Goal: Transaction & Acquisition: Purchase product/service

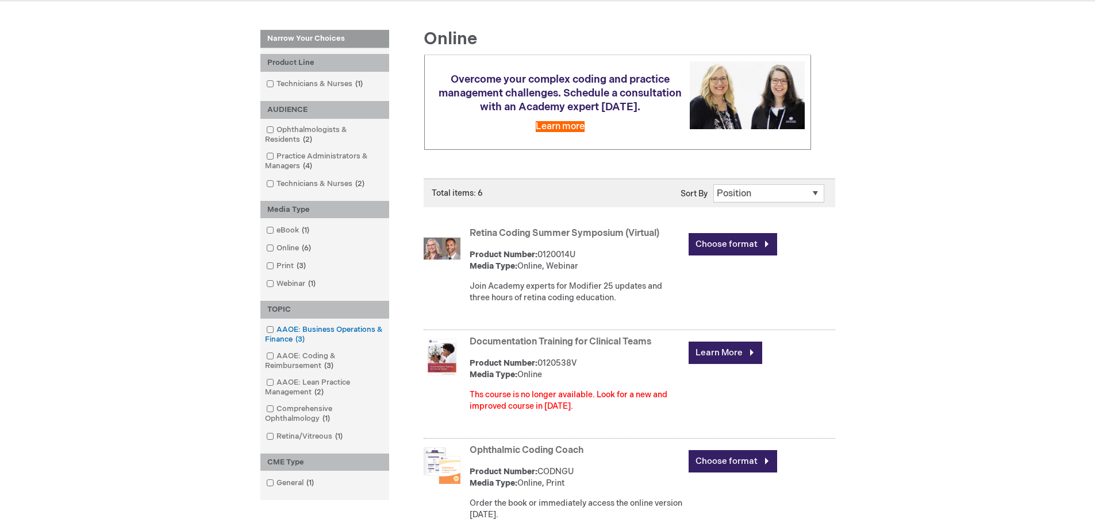
scroll to position [172, 0]
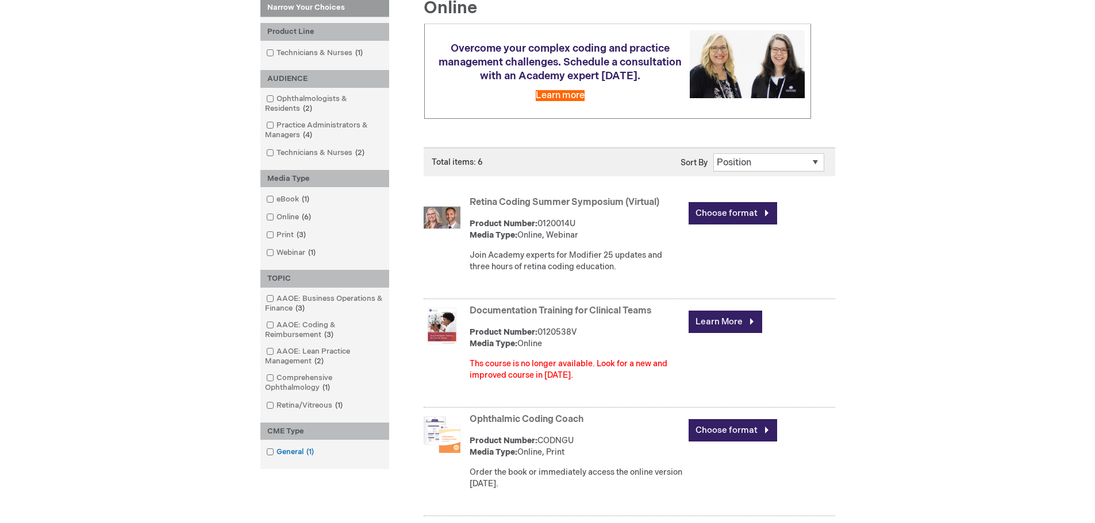
click at [287, 451] on link "General 1 item" at bounding box center [290, 452] width 55 height 11
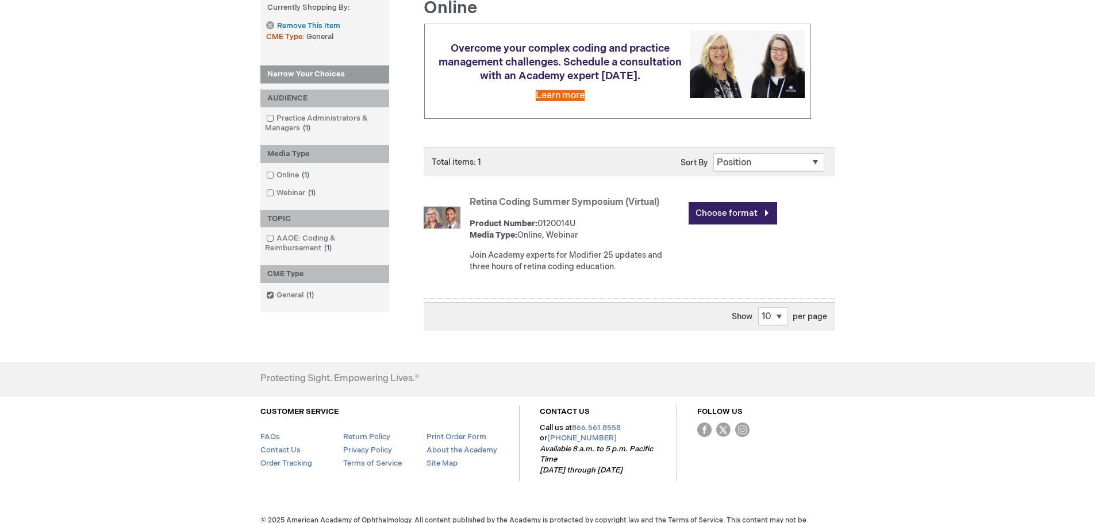
scroll to position [148, 0]
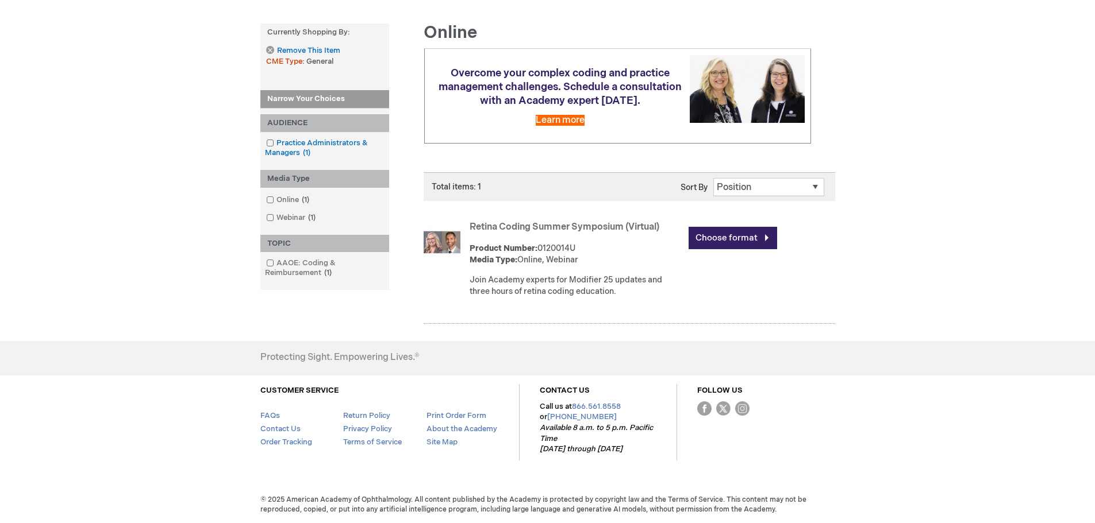
click at [302, 144] on link "Practice Administrators & Managers 1 item" at bounding box center [324, 148] width 123 height 21
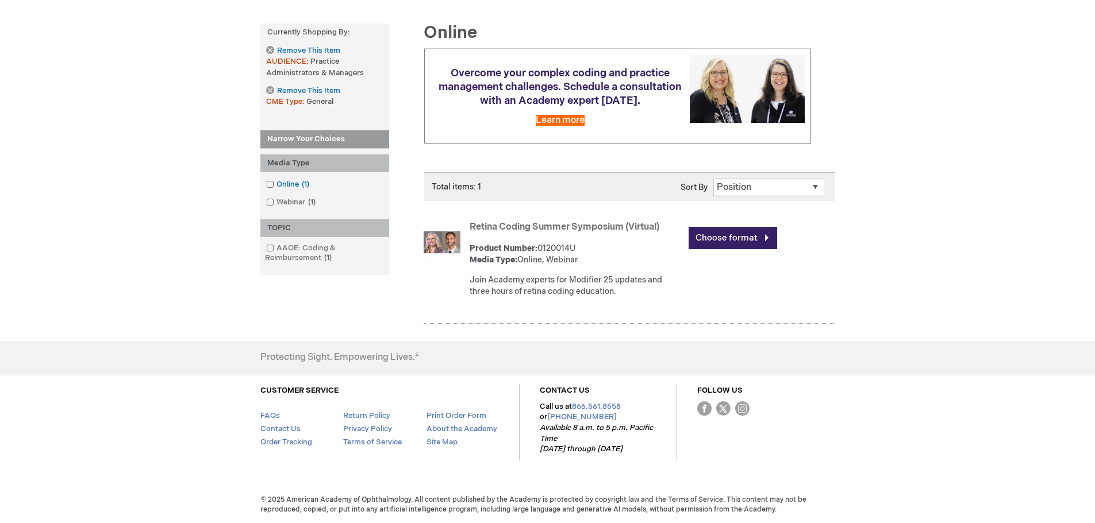
click at [291, 183] on link "Online 1 item" at bounding box center [288, 184] width 51 height 11
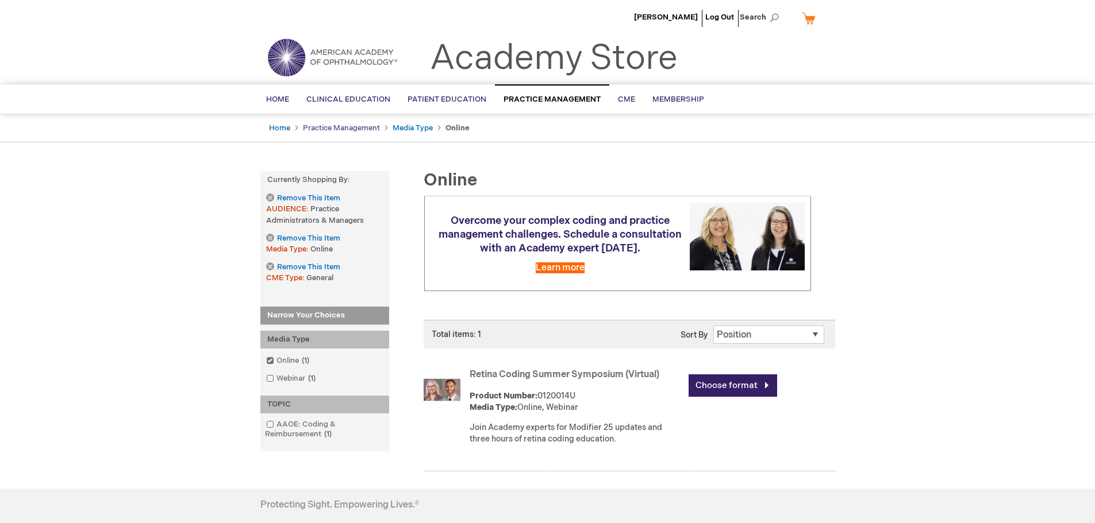
click at [345, 130] on link "Practice Management" at bounding box center [341, 128] width 77 height 9
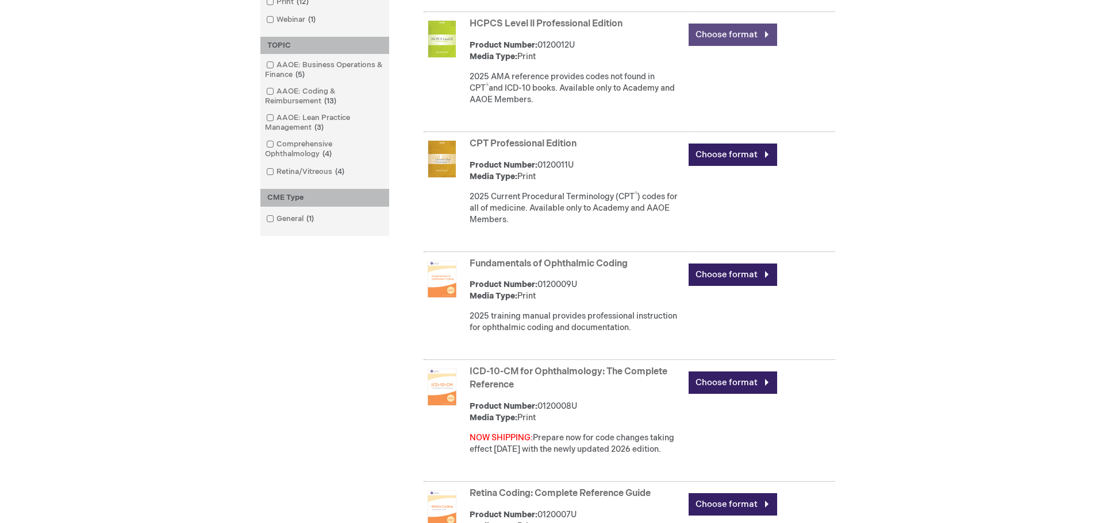
scroll to position [575, 0]
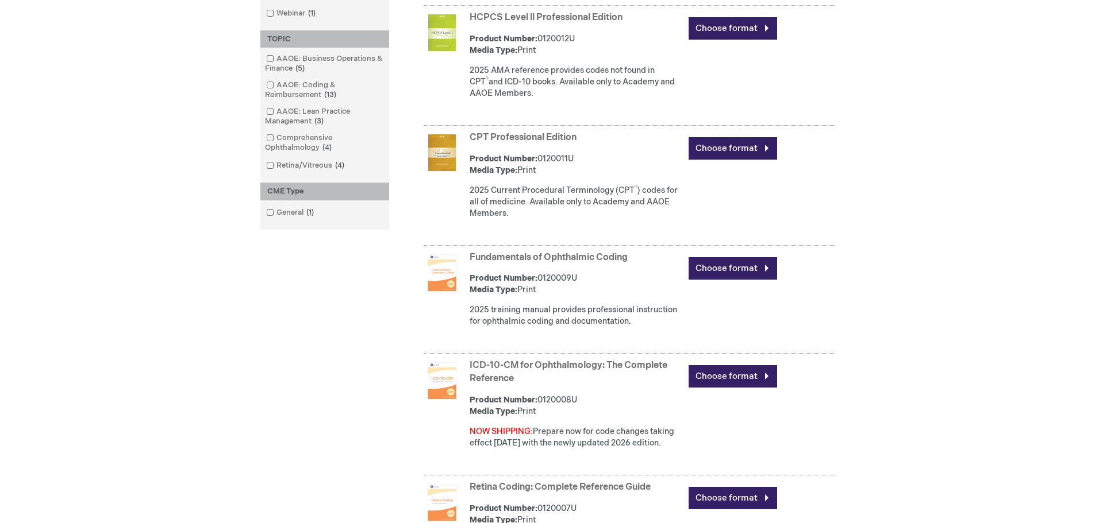
click at [428, 278] on img at bounding box center [441, 273] width 37 height 37
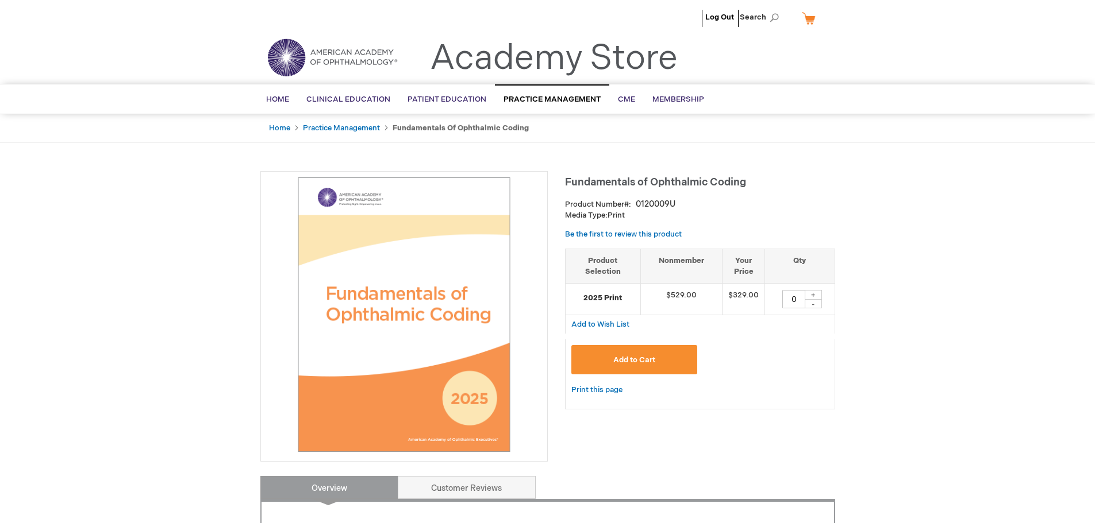
click at [444, 333] on img at bounding box center [404, 315] width 275 height 275
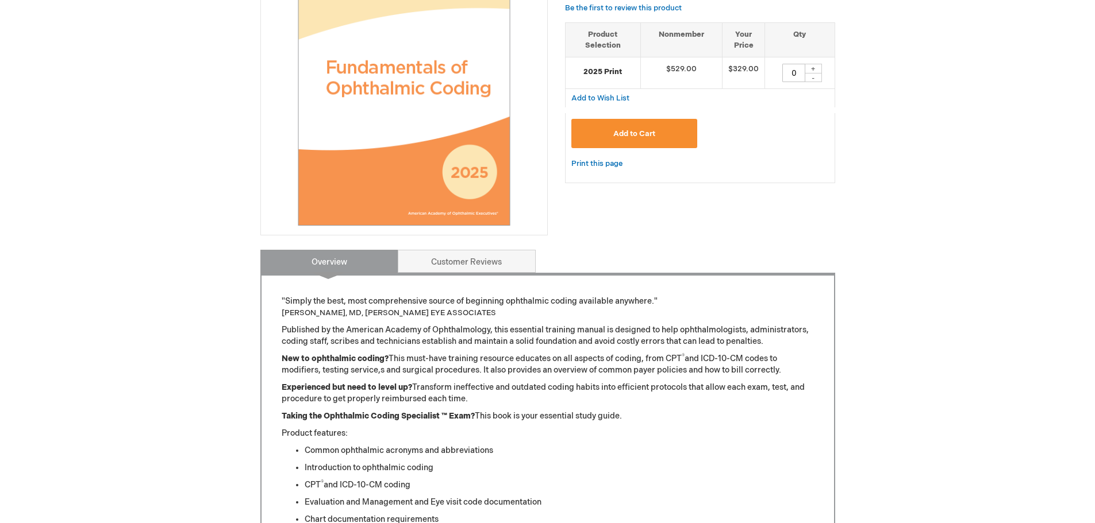
scroll to position [230, 0]
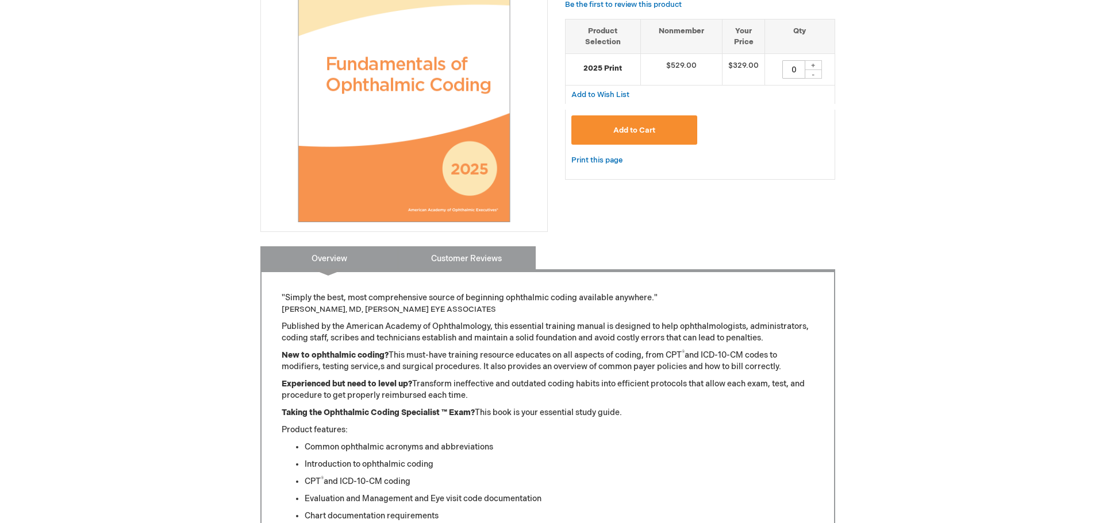
click at [448, 260] on link "Customer Reviews" at bounding box center [467, 258] width 138 height 23
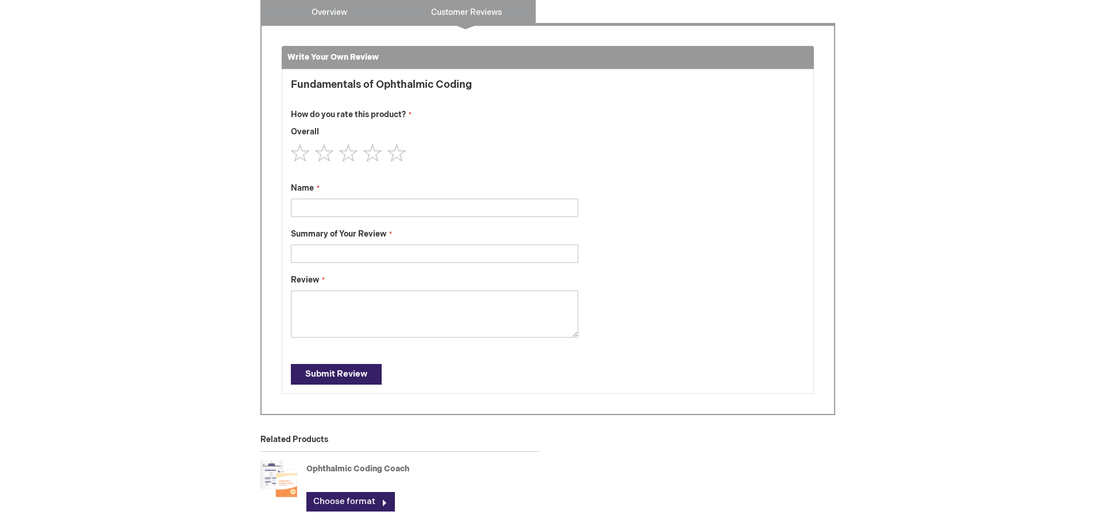
click at [351, 22] on link "Overview" at bounding box center [329, 11] width 138 height 23
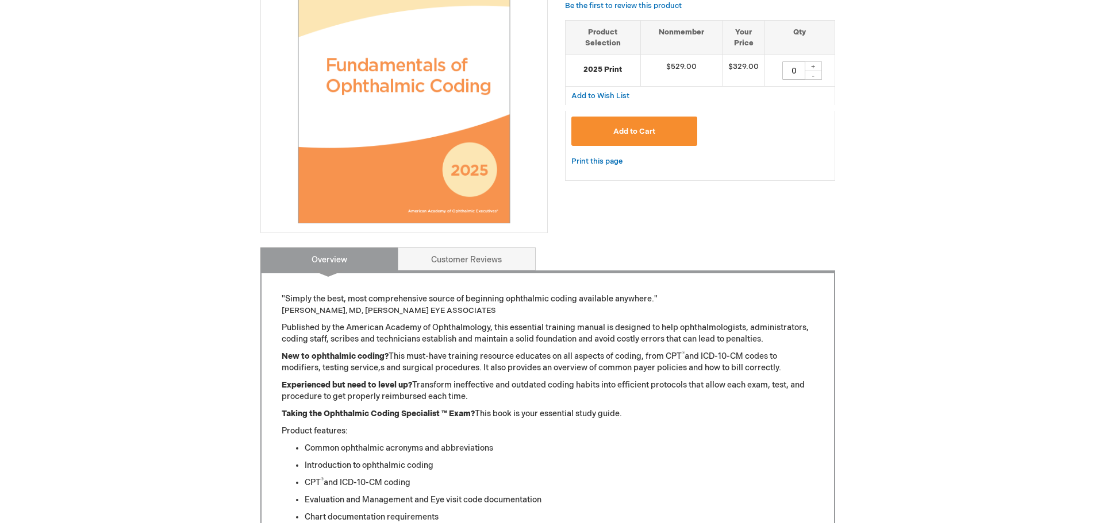
scroll to position [247, 0]
